Goal: Transaction & Acquisition: Purchase product/service

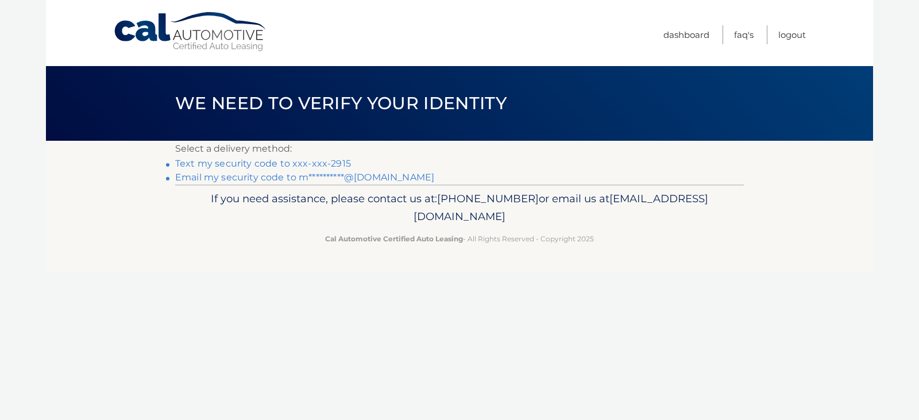
click at [262, 159] on link "Text my security code to xxx-xxx-2915" at bounding box center [263, 163] width 176 height 11
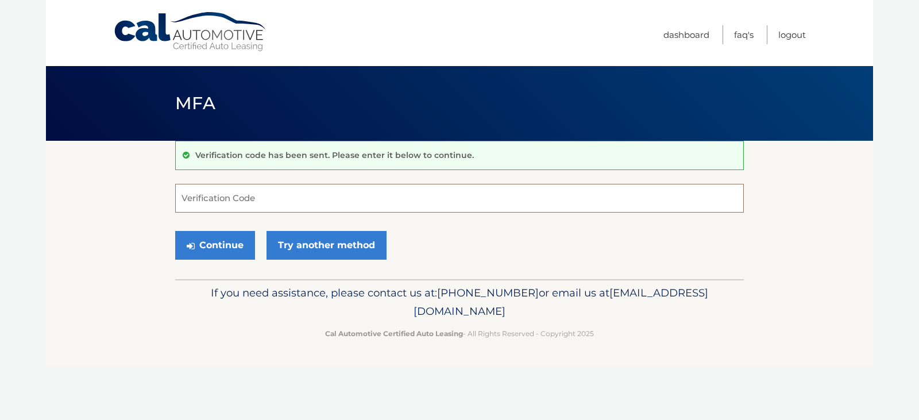
click at [265, 203] on input "Verification Code" at bounding box center [459, 198] width 569 height 29
type input "269367"
click at [211, 236] on button "Continue" at bounding box center [215, 245] width 80 height 29
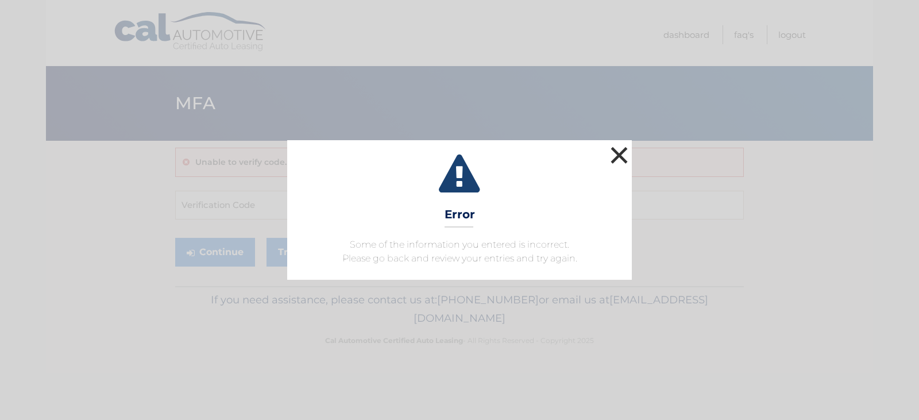
click at [622, 146] on button "×" at bounding box center [619, 155] width 23 height 23
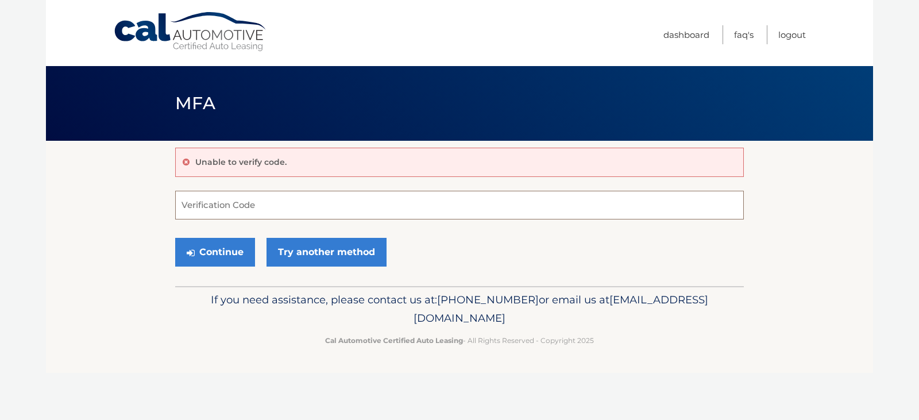
click at [230, 210] on input "Verification Code" at bounding box center [459, 205] width 569 height 29
type input "269637"
click at [175, 238] on button "Continue" at bounding box center [215, 252] width 80 height 29
click at [218, 248] on button "Continue" at bounding box center [215, 252] width 80 height 29
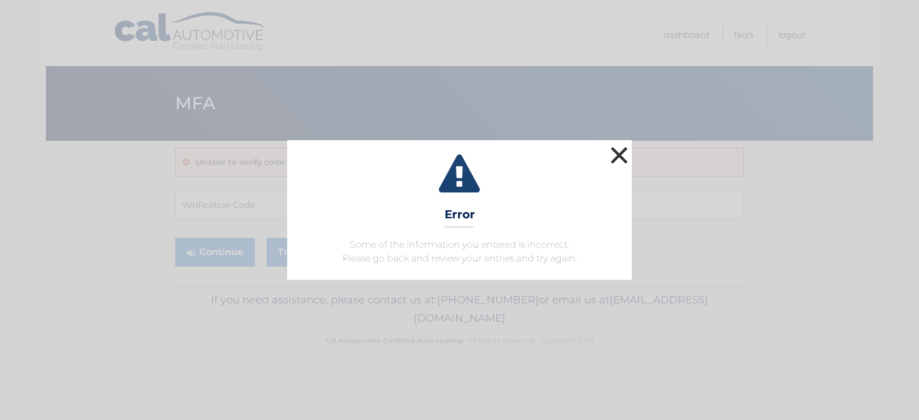
click at [615, 151] on button "×" at bounding box center [619, 155] width 23 height 23
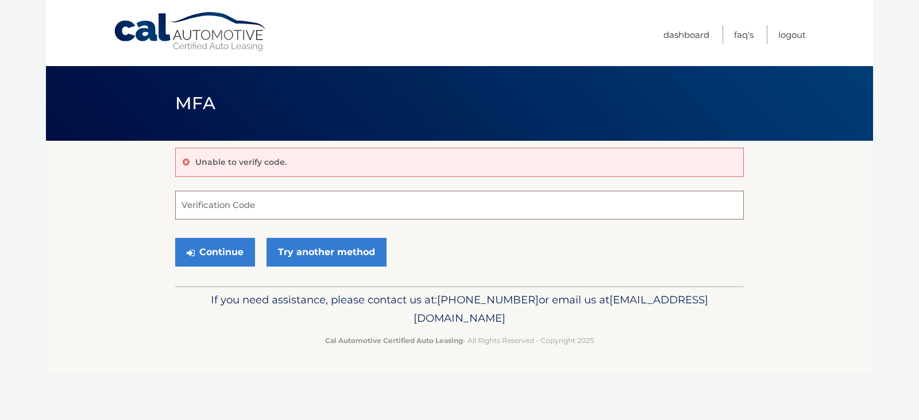
click at [397, 206] on input "Verification Code" at bounding box center [459, 205] width 569 height 29
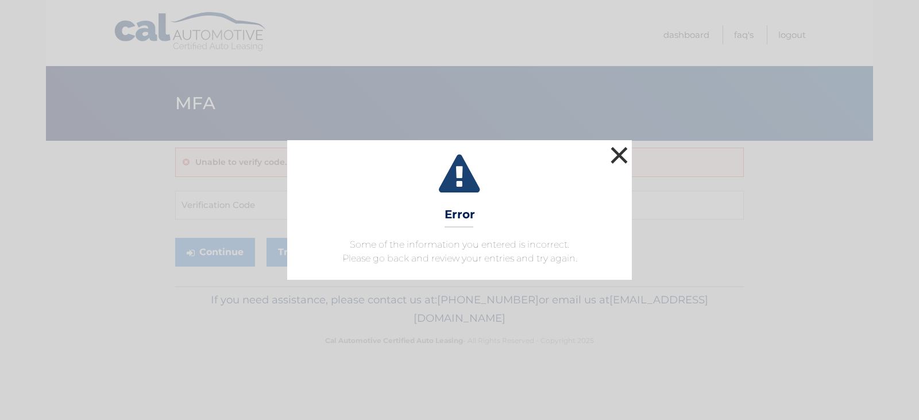
click at [618, 154] on button "×" at bounding box center [619, 155] width 23 height 23
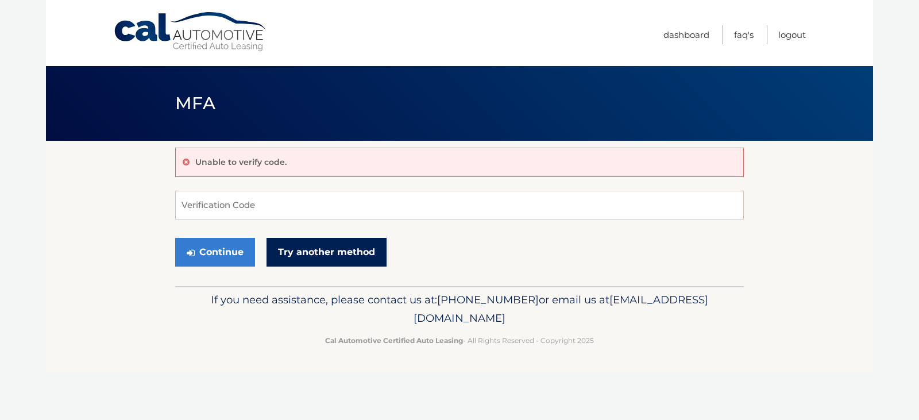
click at [334, 246] on link "Try another method" at bounding box center [327, 252] width 120 height 29
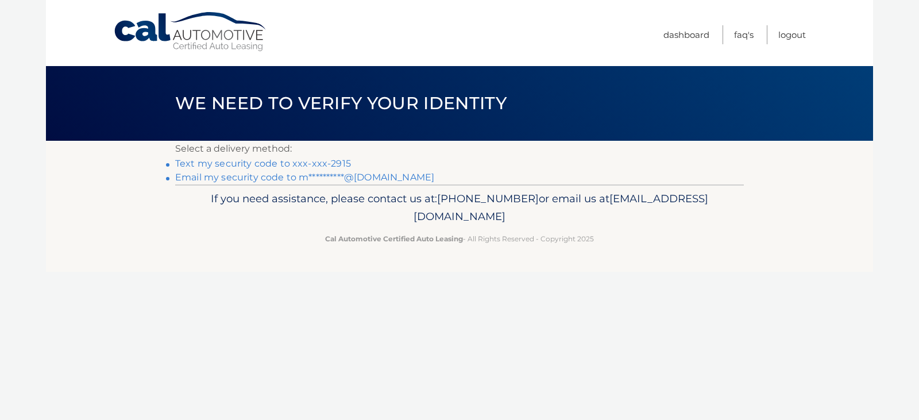
click at [205, 161] on link "Text my security code to xxx-xxx-2915" at bounding box center [263, 163] width 176 height 11
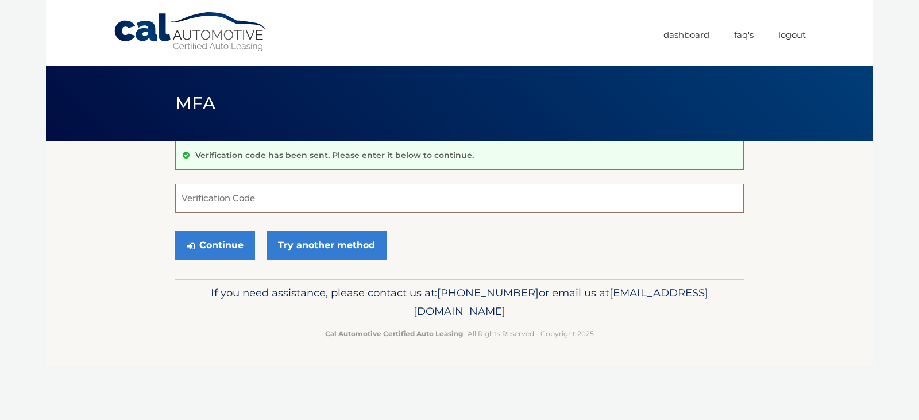
click at [210, 199] on input "Verification Code" at bounding box center [459, 198] width 569 height 29
click at [280, 202] on input "Verification Code" at bounding box center [459, 198] width 569 height 29
type input "890957"
click at [203, 237] on button "Continue" at bounding box center [215, 245] width 80 height 29
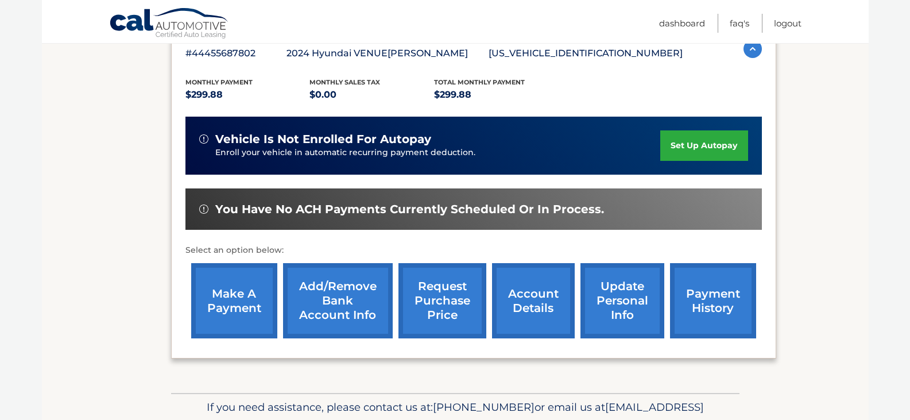
scroll to position [230, 0]
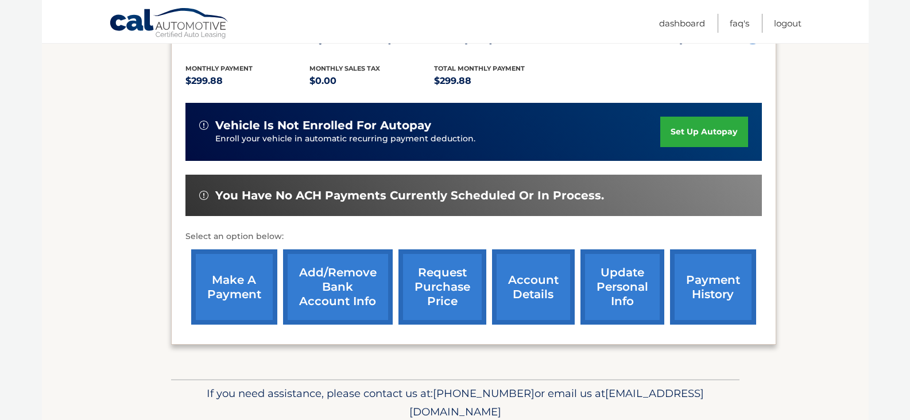
click at [227, 285] on link "make a payment" at bounding box center [234, 286] width 86 height 75
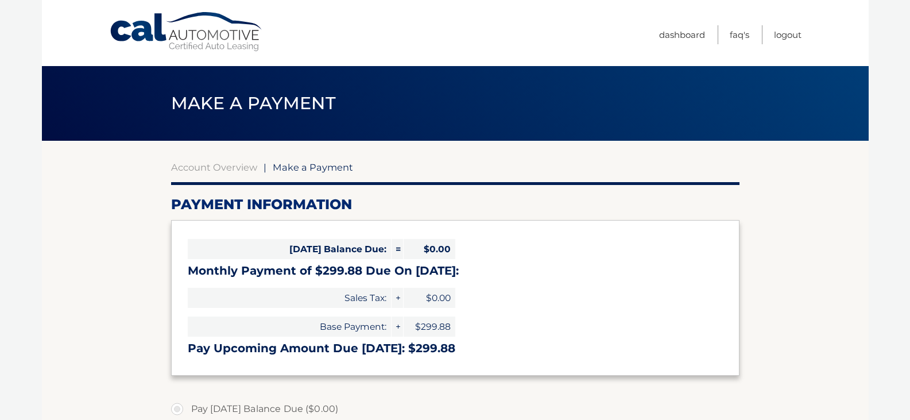
select select "OWI1NzQzMjMtZGRhNi00ODcwLTgwNTAtMTY5MjdlODU1ZWQ2"
click at [782, 32] on link "Logout" at bounding box center [788, 34] width 28 height 19
